Goal: Share content: Share content

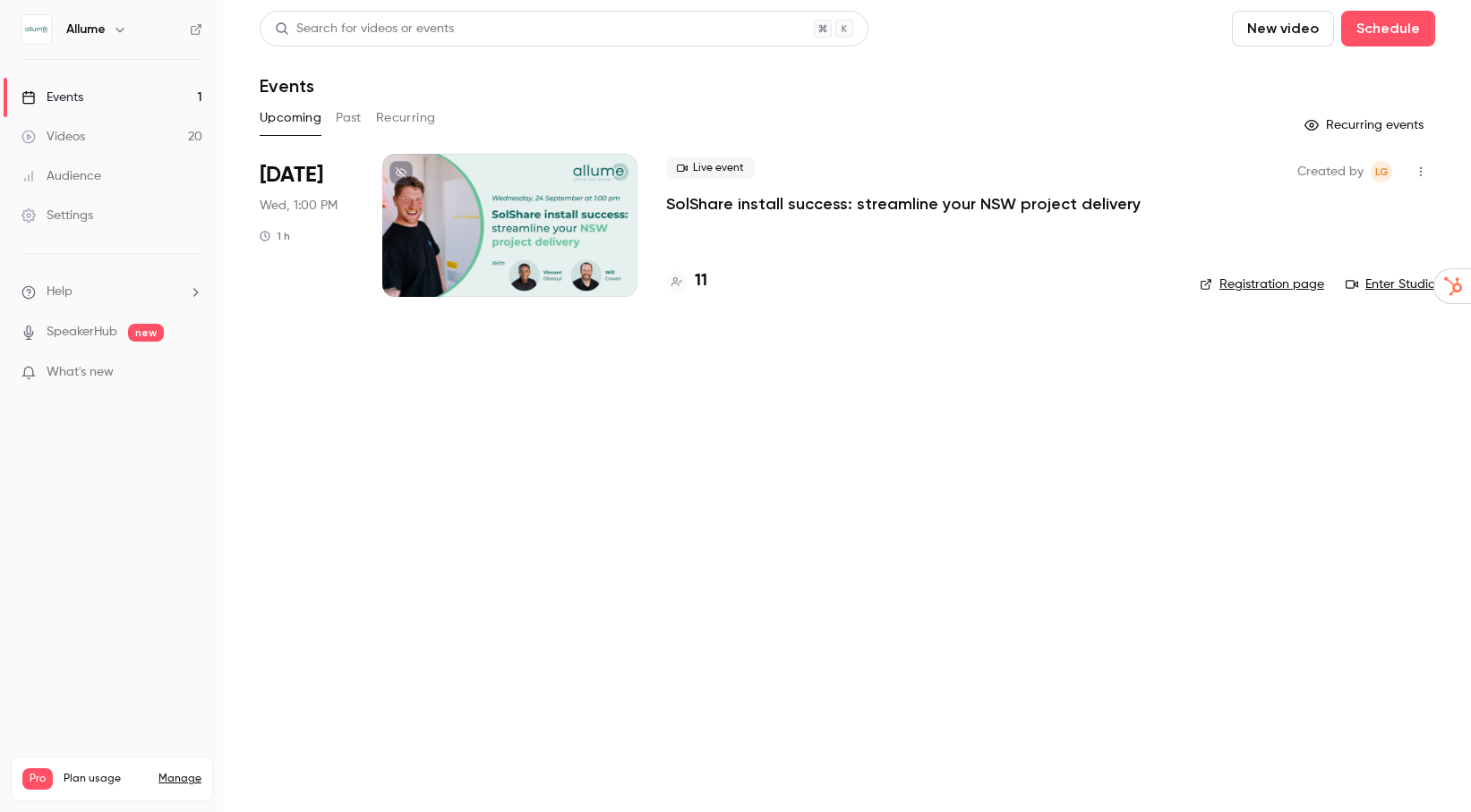
click at [358, 119] on button "Past" at bounding box center [348, 118] width 26 height 28
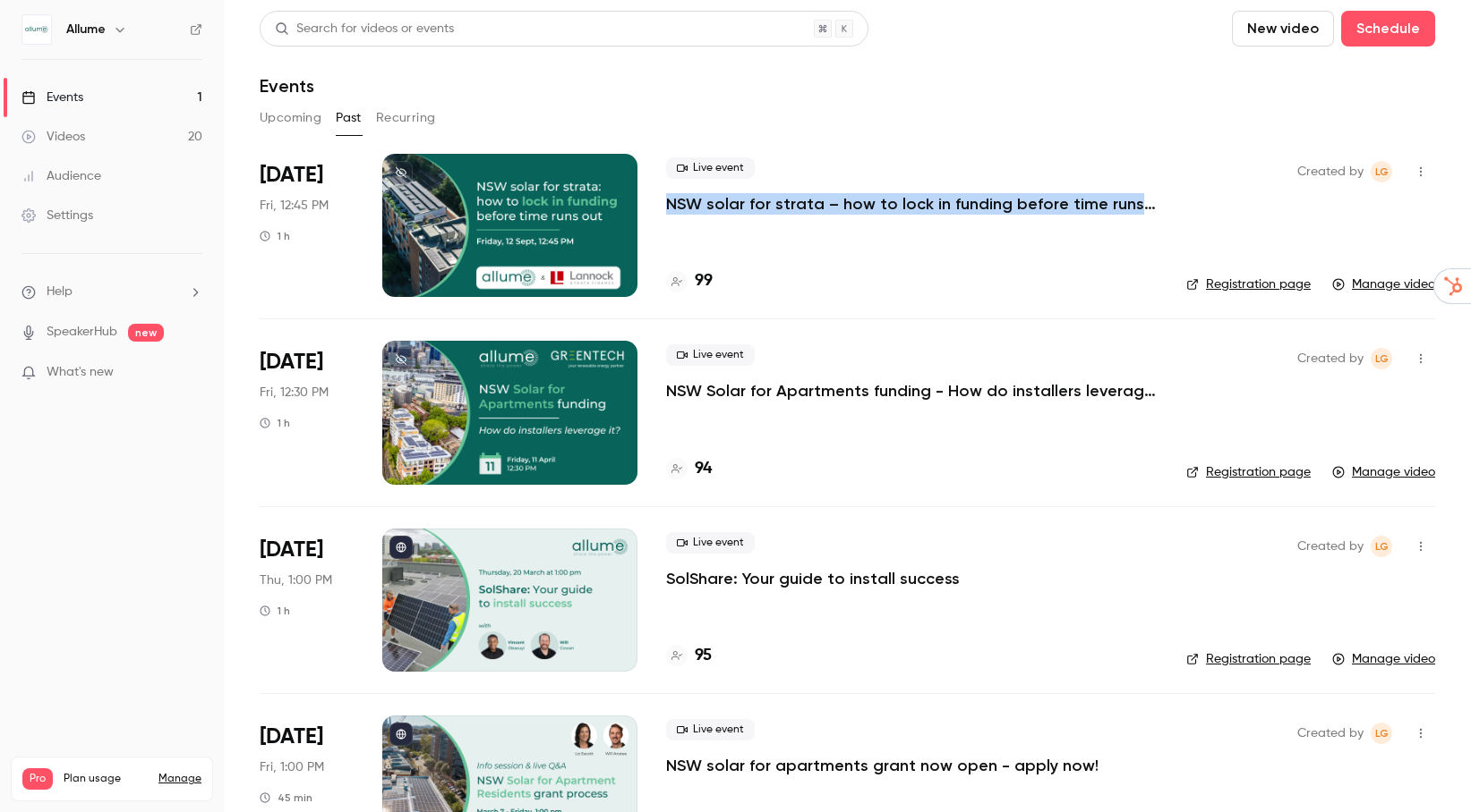
drag, startPoint x: 664, startPoint y: 206, endPoint x: 1153, endPoint y: 205, distance: 489.0
click at [1153, 205] on li "[DATE] Fri, 12:45 PM 1 h Live event NSW solar for strata – how to lock in fundi…" at bounding box center [847, 236] width 1175 height 164
copy p "NSW solar for strata – how to lock in funding before time runs out"
click at [1429, 167] on button "button" at bounding box center [1421, 172] width 28 height 28
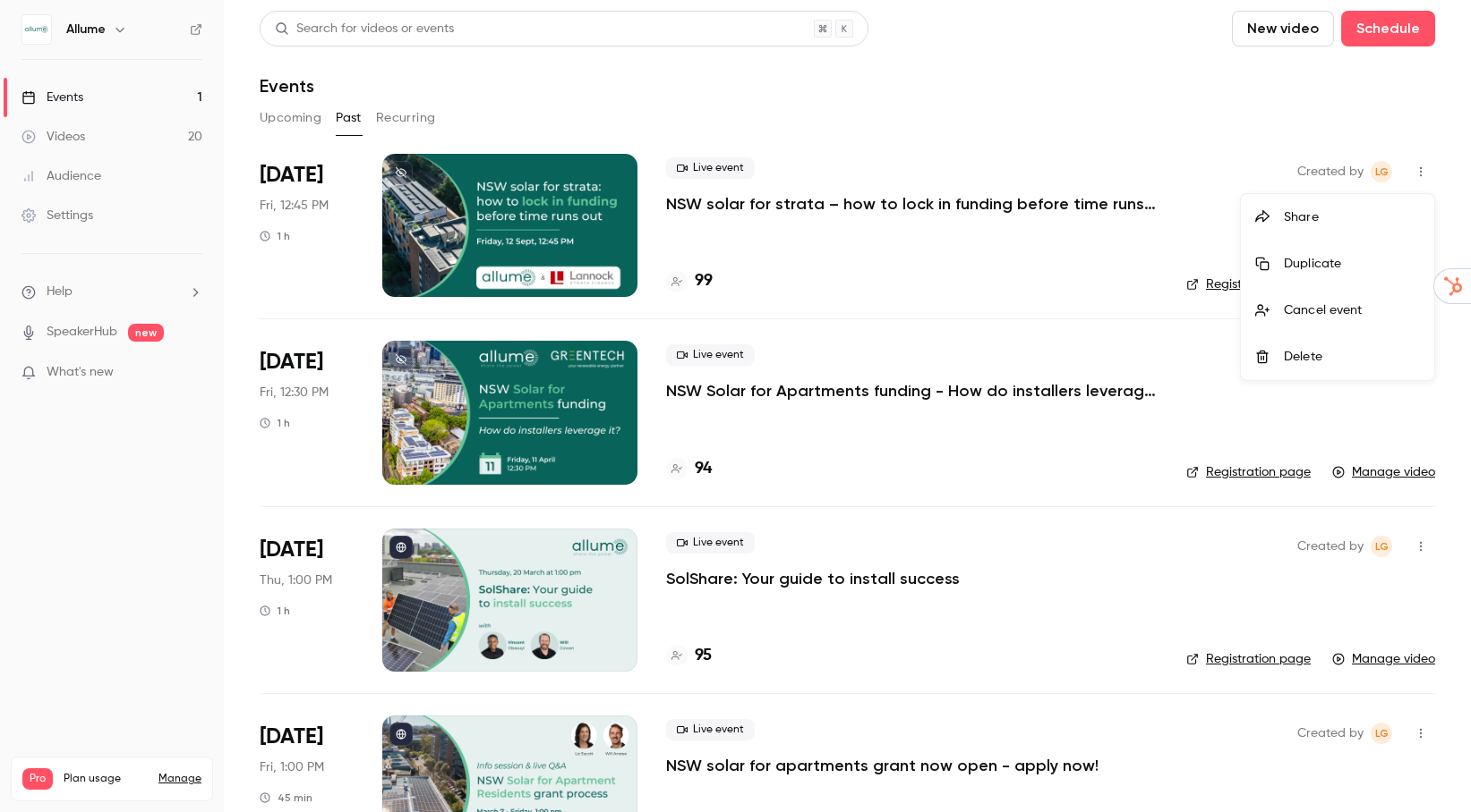
click at [1074, 210] on div at bounding box center [735, 406] width 1471 height 812
click at [1063, 201] on p "NSW solar for strata – how to lock in funding before time runs out" at bounding box center [912, 204] width 491 height 22
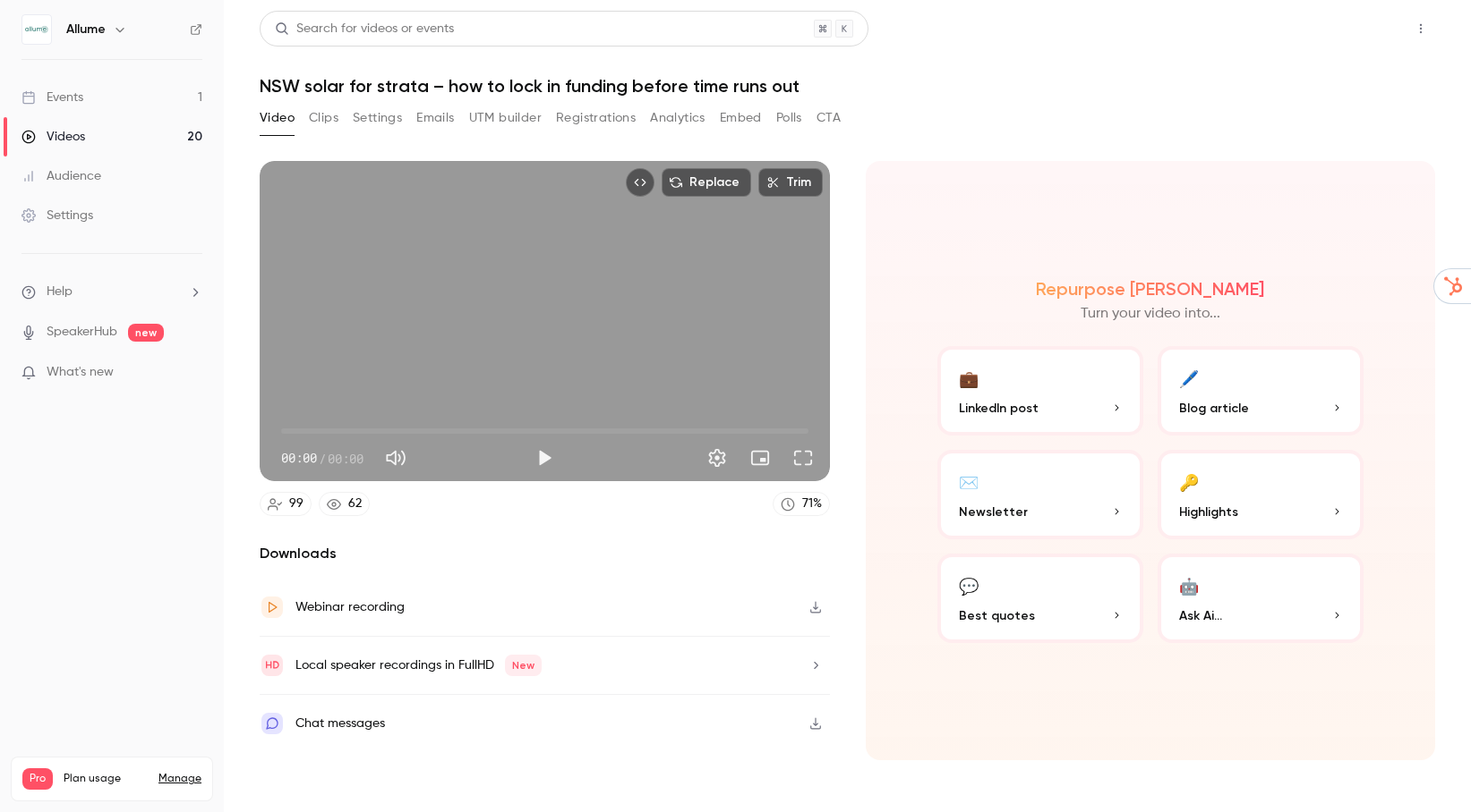
click at [1377, 31] on button "Share" at bounding box center [1357, 28] width 71 height 36
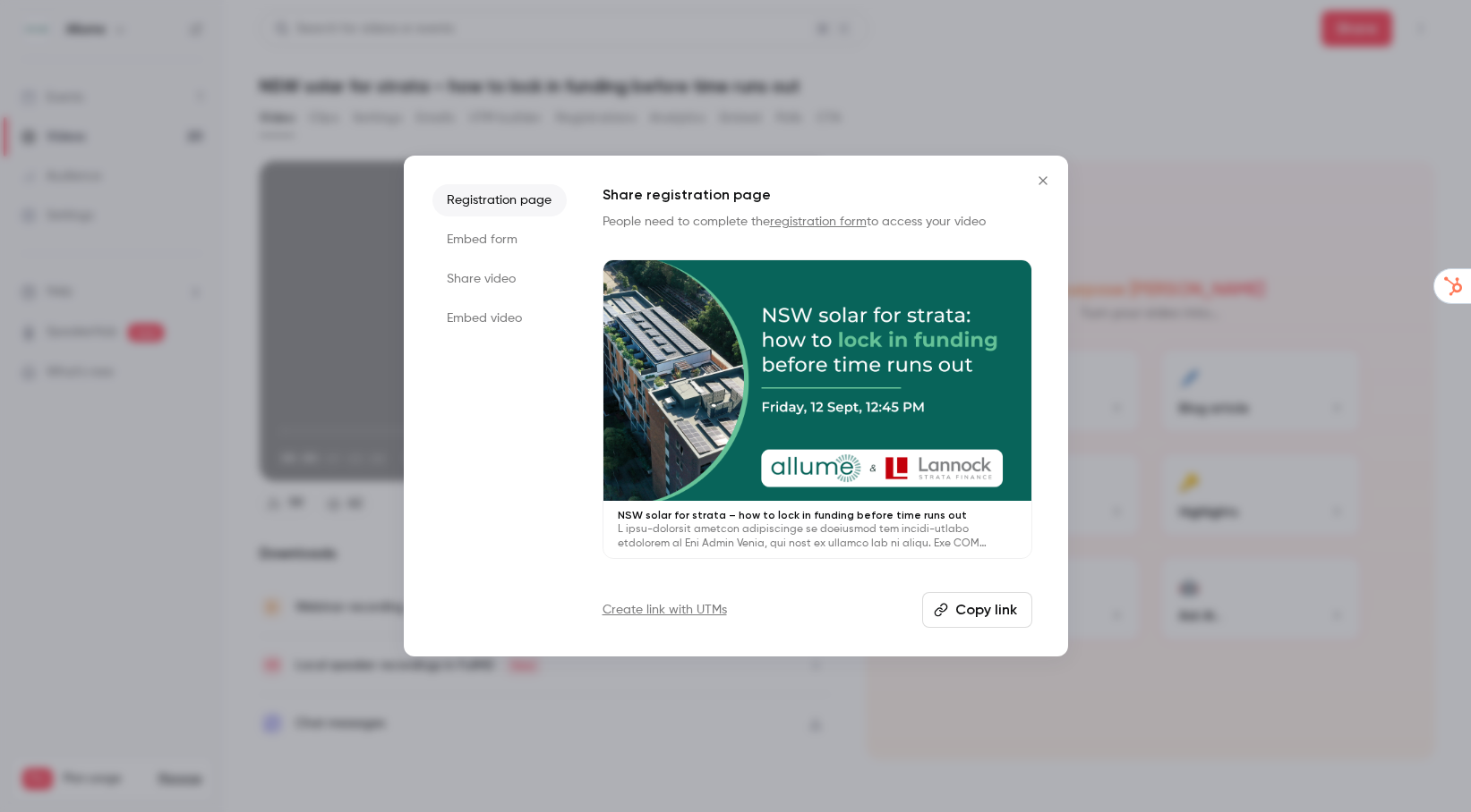
click at [500, 276] on li "Share video" at bounding box center [500, 279] width 134 height 32
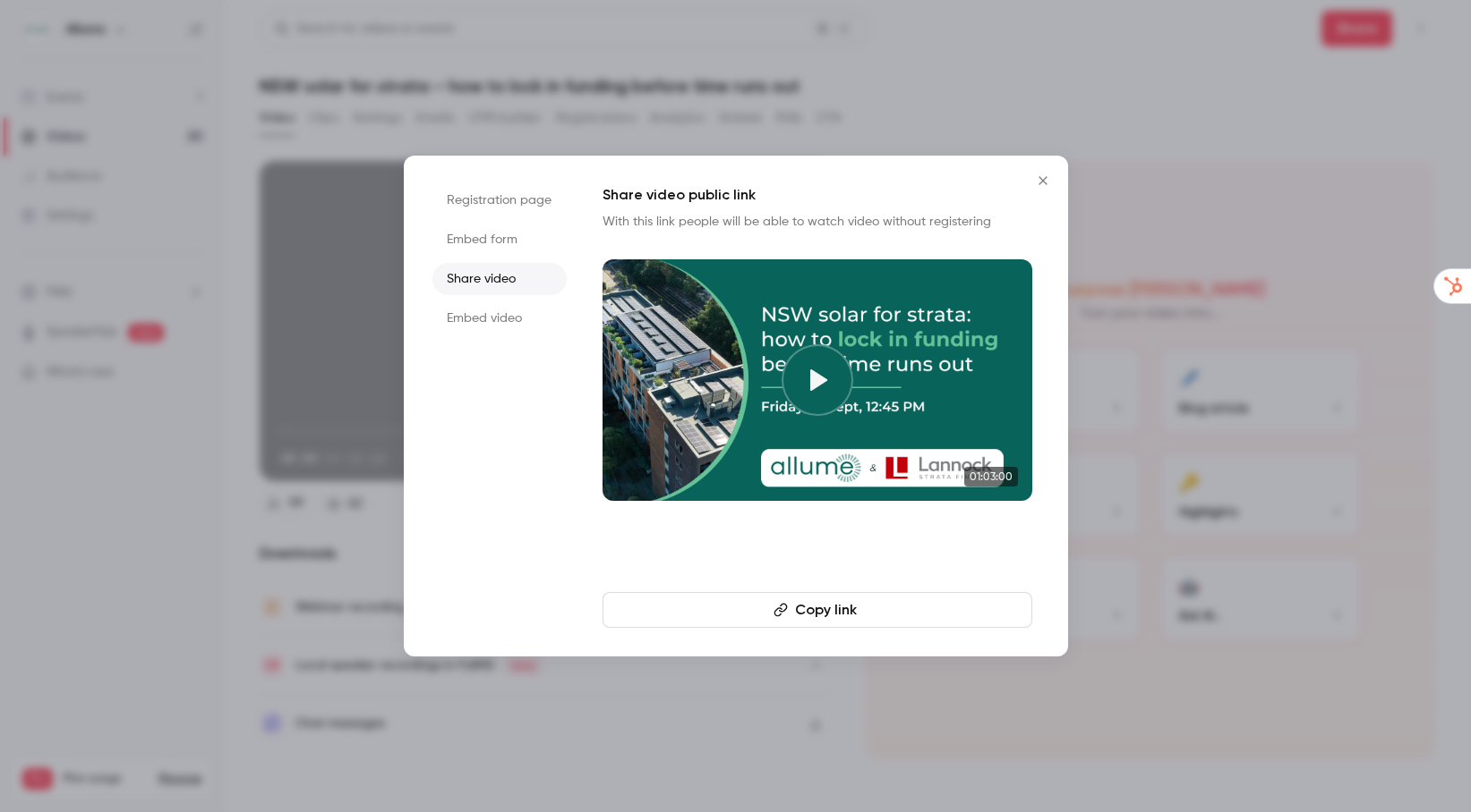
click at [896, 611] on button "Copy link" at bounding box center [817, 610] width 430 height 36
click at [831, 601] on button "Copy link" at bounding box center [817, 610] width 430 height 36
